Goal: Task Accomplishment & Management: Manage account settings

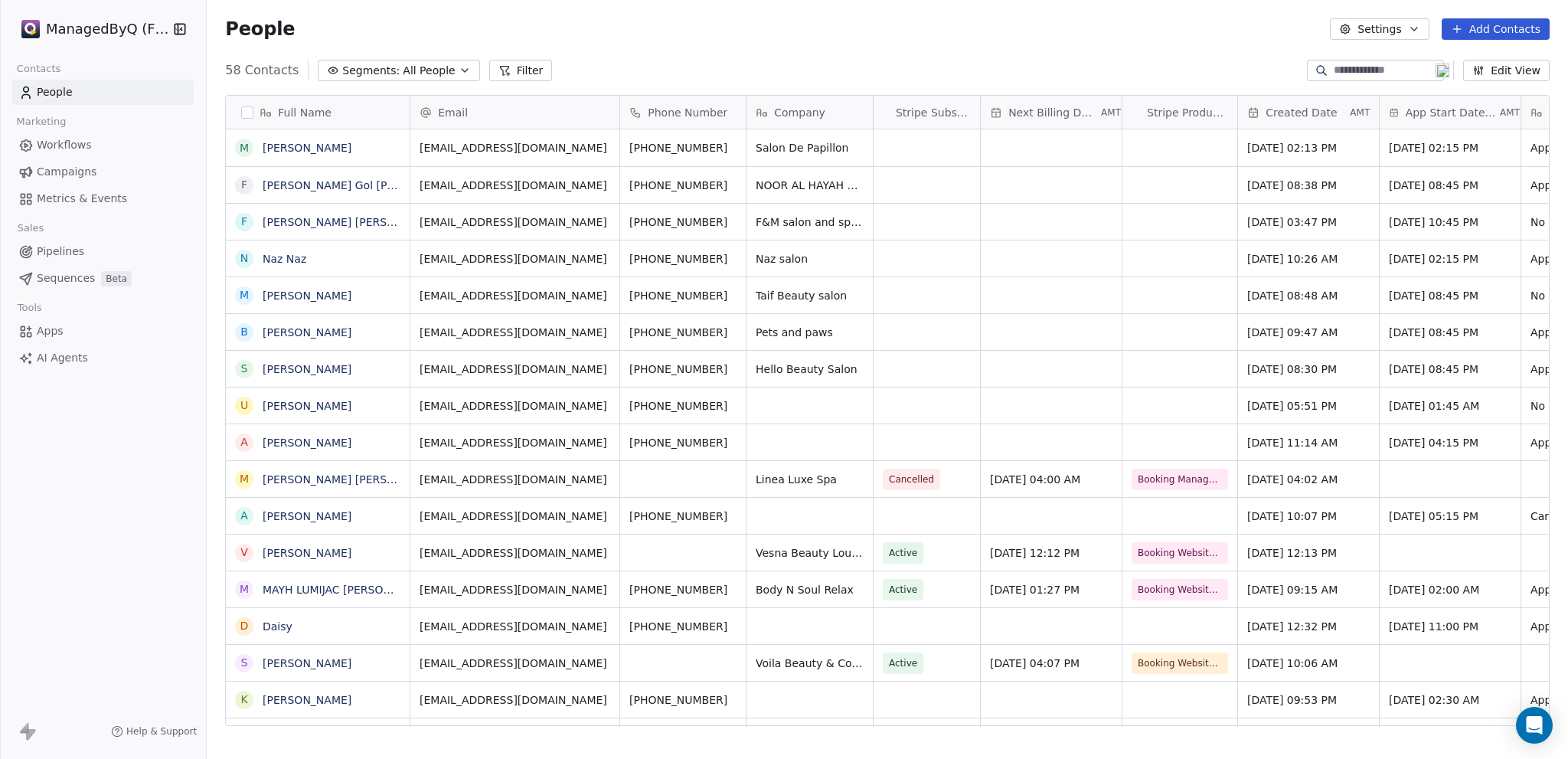
scroll to position [656, 1349]
click at [46, 145] on span "Workflows" at bounding box center [64, 144] width 55 height 16
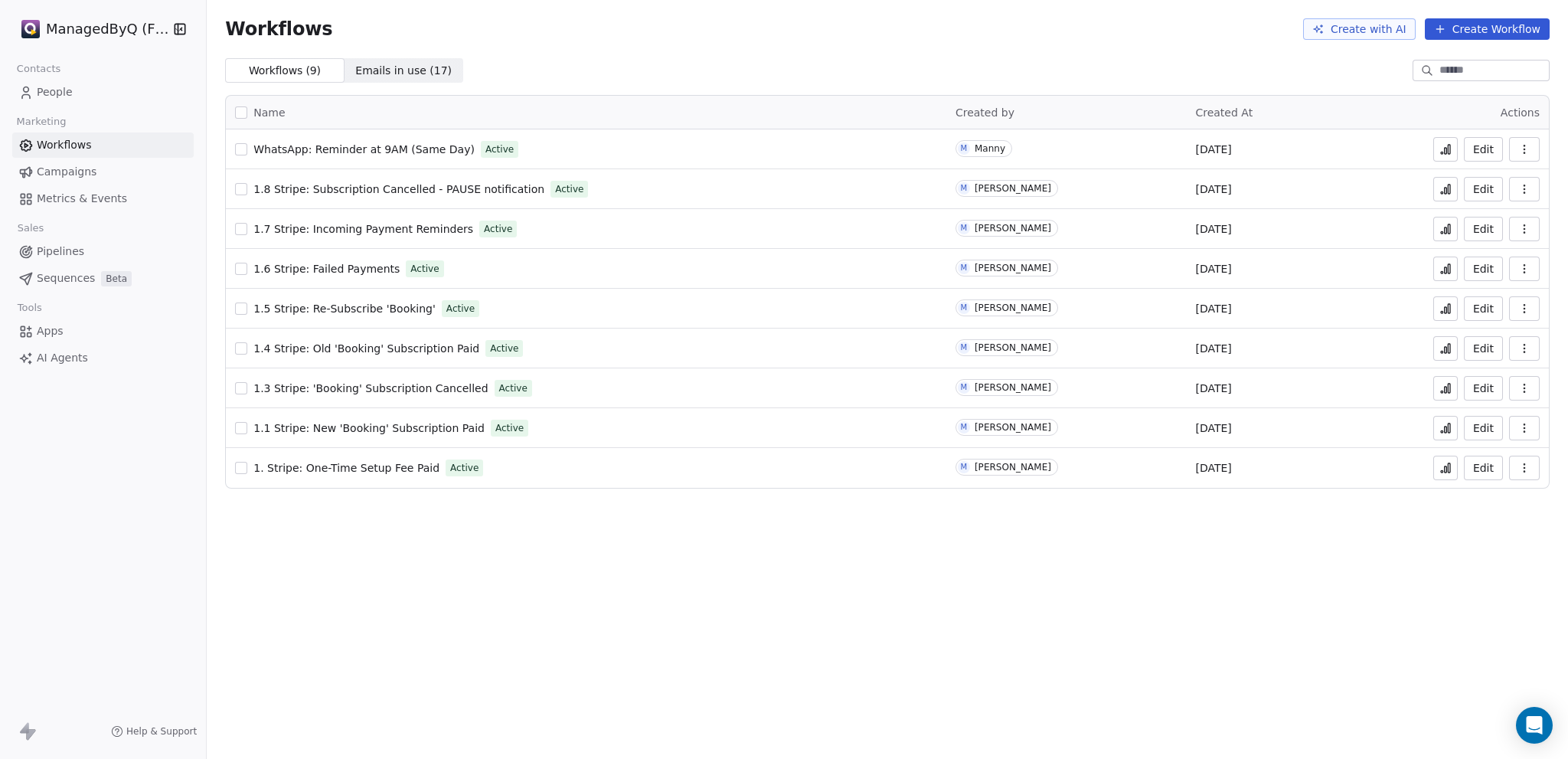
click at [330, 269] on span "1.6 Stripe: Failed Payments" at bounding box center [327, 268] width 146 height 12
click at [1444, 272] on icon at bounding box center [1446, 268] width 12 height 12
click at [1529, 272] on icon "button" at bounding box center [1525, 268] width 12 height 12
click at [1482, 356] on span "Rename" at bounding box center [1481, 355] width 43 height 15
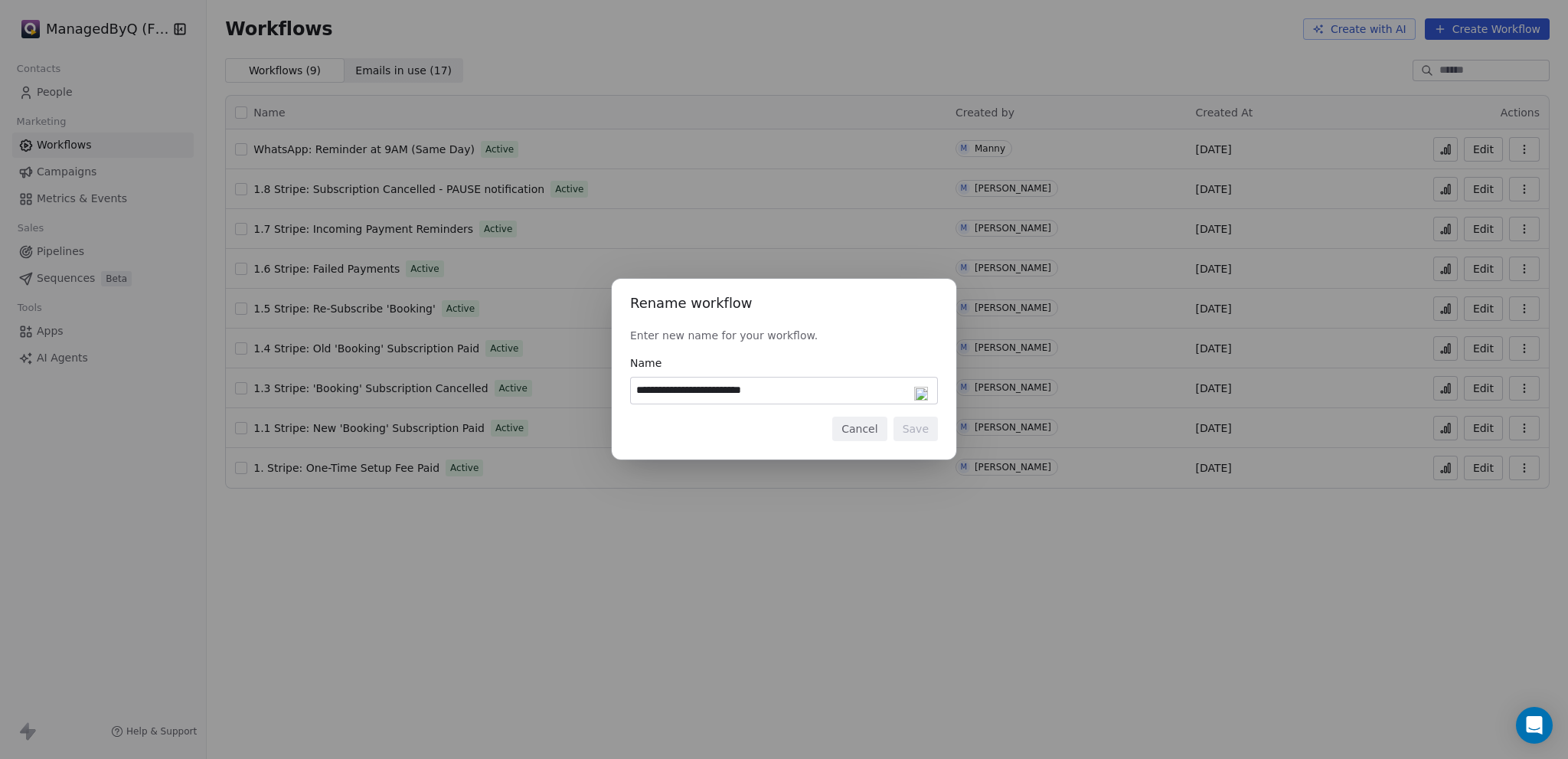
click at [769, 394] on input "**********" at bounding box center [784, 391] width 306 height 26
type input "**********"
click at [919, 436] on button "Save" at bounding box center [916, 429] width 44 height 25
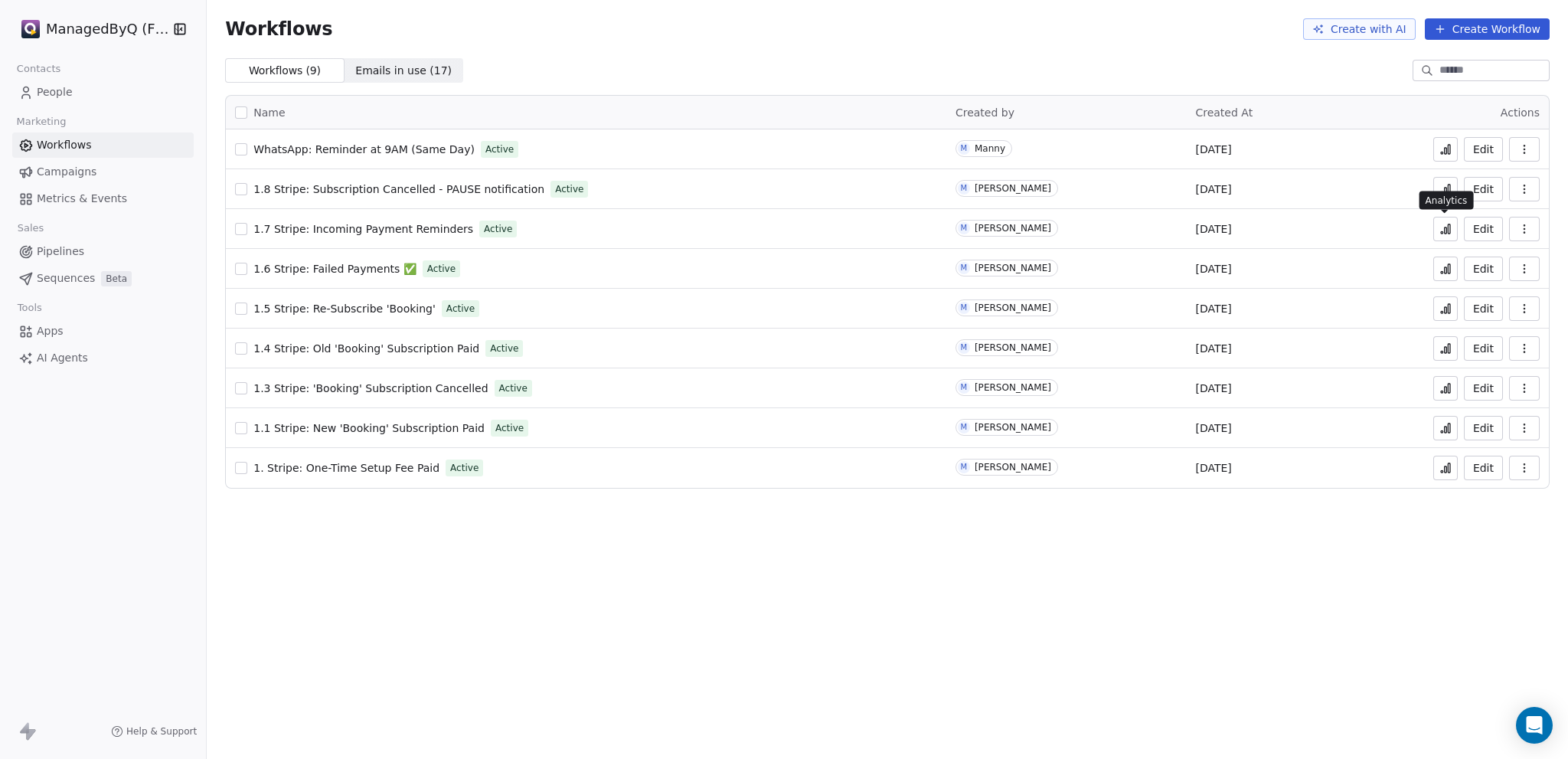
click at [1447, 226] on icon at bounding box center [1446, 229] width 12 height 12
click at [1449, 189] on icon at bounding box center [1449, 188] width 3 height 9
click at [414, 385] on span "1.3 Stripe: 'Booking' Subscription Cancelled" at bounding box center [371, 388] width 234 height 12
click at [1445, 392] on icon at bounding box center [1446, 390] width 3 height 6
